Goal: Task Accomplishment & Management: Use online tool/utility

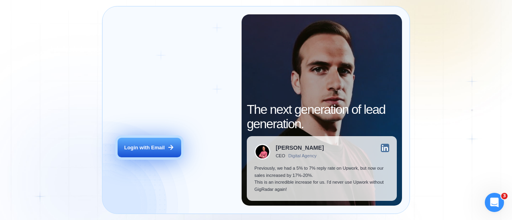
click at [156, 145] on div "Login with Email" at bounding box center [144, 147] width 40 height 7
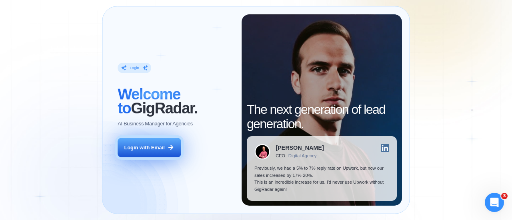
click at [154, 147] on div "Login with Email" at bounding box center [144, 147] width 40 height 7
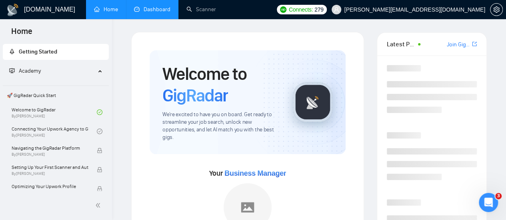
click at [136, 11] on link "Dashboard" at bounding box center [152, 9] width 36 height 7
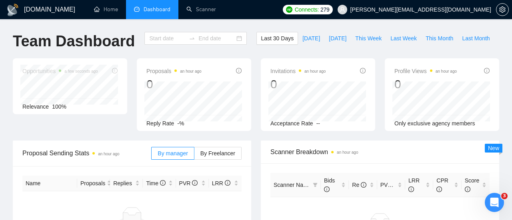
type input "[DATE]"
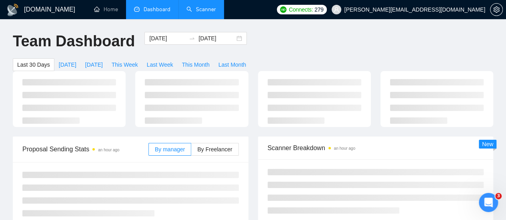
click at [206, 13] on link "Scanner" at bounding box center [201, 9] width 30 height 7
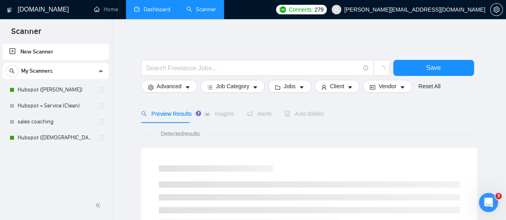
click at [169, 8] on link "Dashboard" at bounding box center [152, 9] width 36 height 7
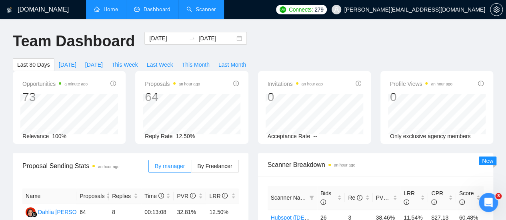
click at [95, 8] on link "Home" at bounding box center [106, 9] width 24 height 7
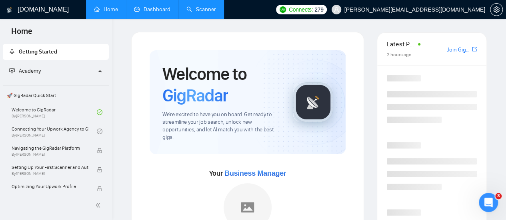
click at [134, 7] on link "Dashboard" at bounding box center [152, 9] width 36 height 7
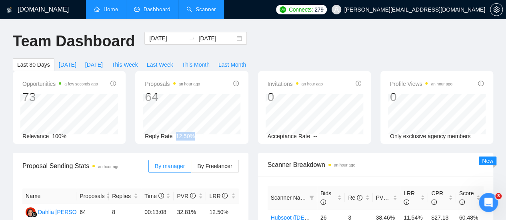
drag, startPoint x: 174, startPoint y: 123, endPoint x: 191, endPoint y: 122, distance: 16.8
click at [191, 133] on span "12.50%" at bounding box center [185, 136] width 19 height 6
click at [115, 9] on link "Home" at bounding box center [106, 9] width 24 height 7
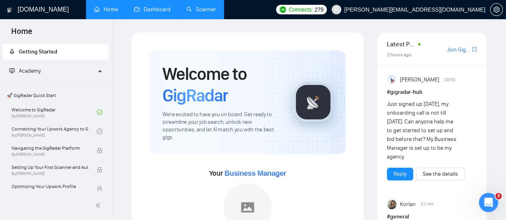
click at [189, 12] on link "Scanner" at bounding box center [201, 9] width 30 height 7
